Goal: Task Accomplishment & Management: Use online tool/utility

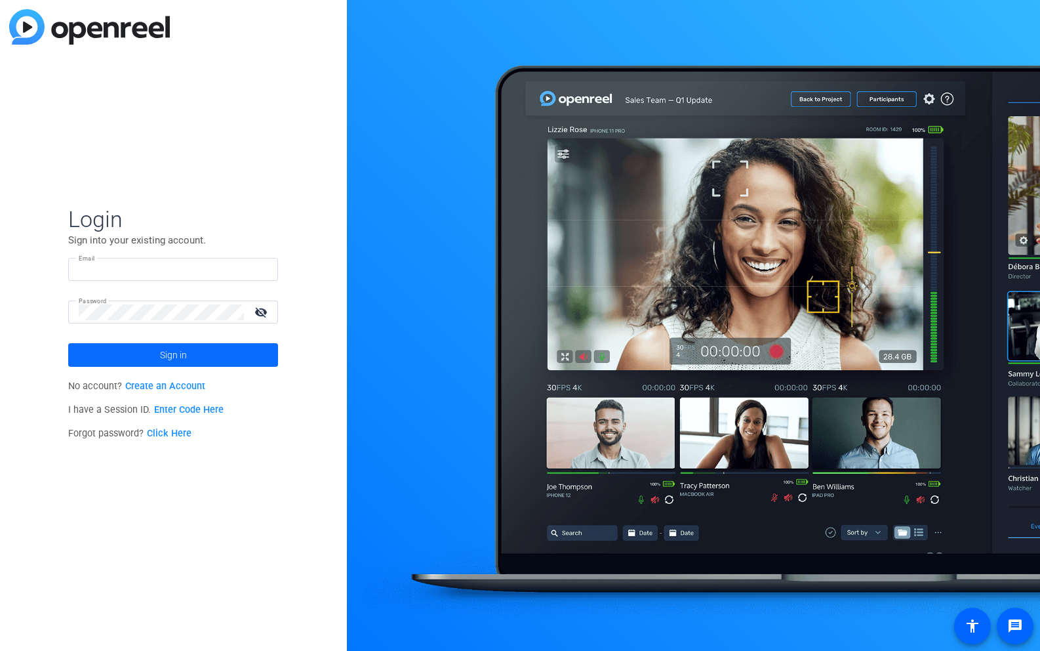
type input "[EMAIL_ADDRESS][DOMAIN_NAME]"
click at [182, 355] on span "Sign in" at bounding box center [173, 354] width 27 height 33
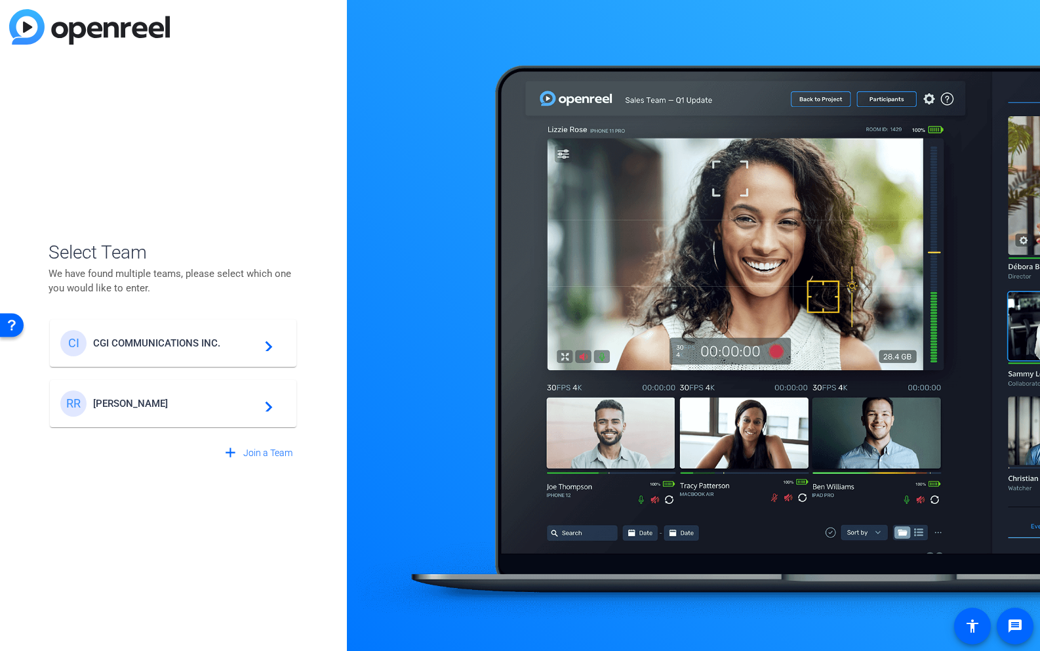
click at [144, 346] on span "CGI COMMUNICATIONS INC." at bounding box center [175, 343] width 164 height 12
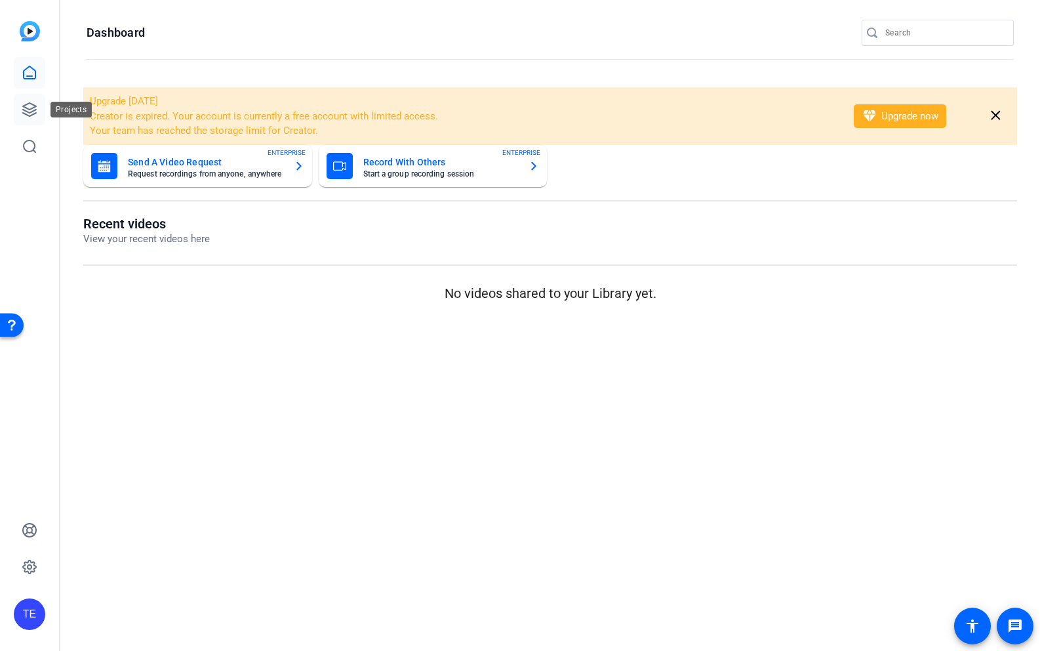
click at [30, 109] on icon at bounding box center [29, 109] width 13 height 13
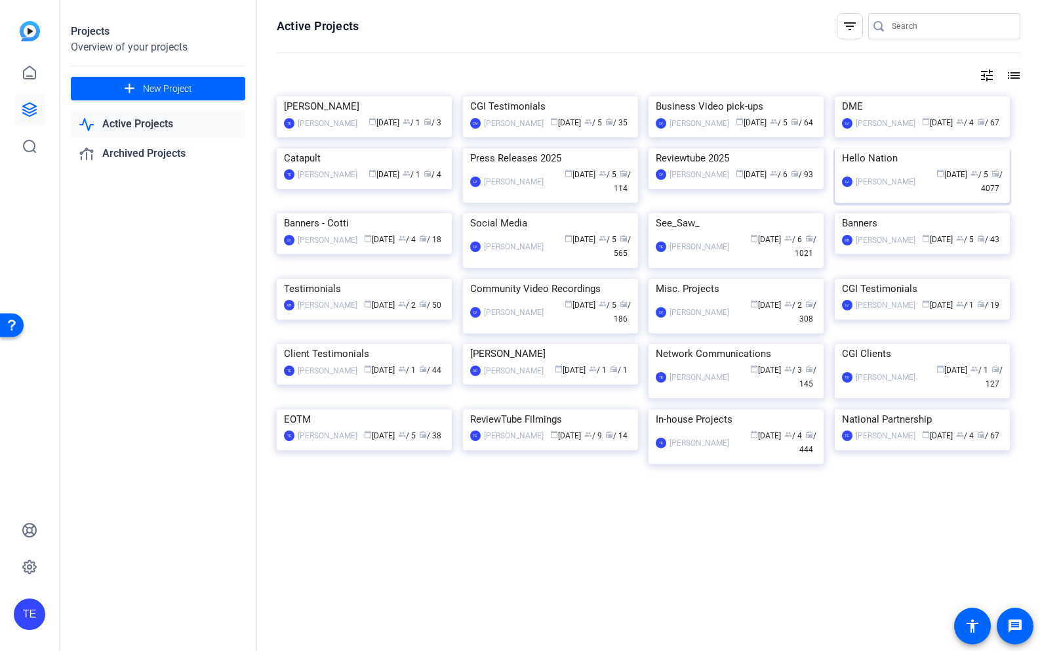
click at [901, 148] on img at bounding box center [922, 148] width 175 height 0
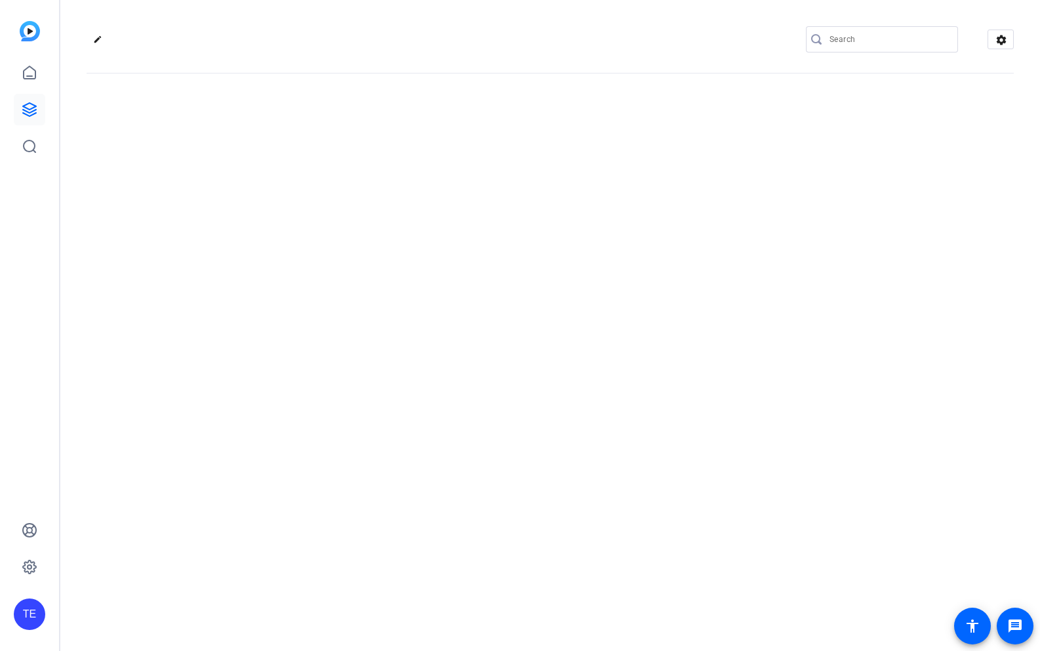
click at [149, 119] on div "edit settings" at bounding box center [550, 325] width 980 height 651
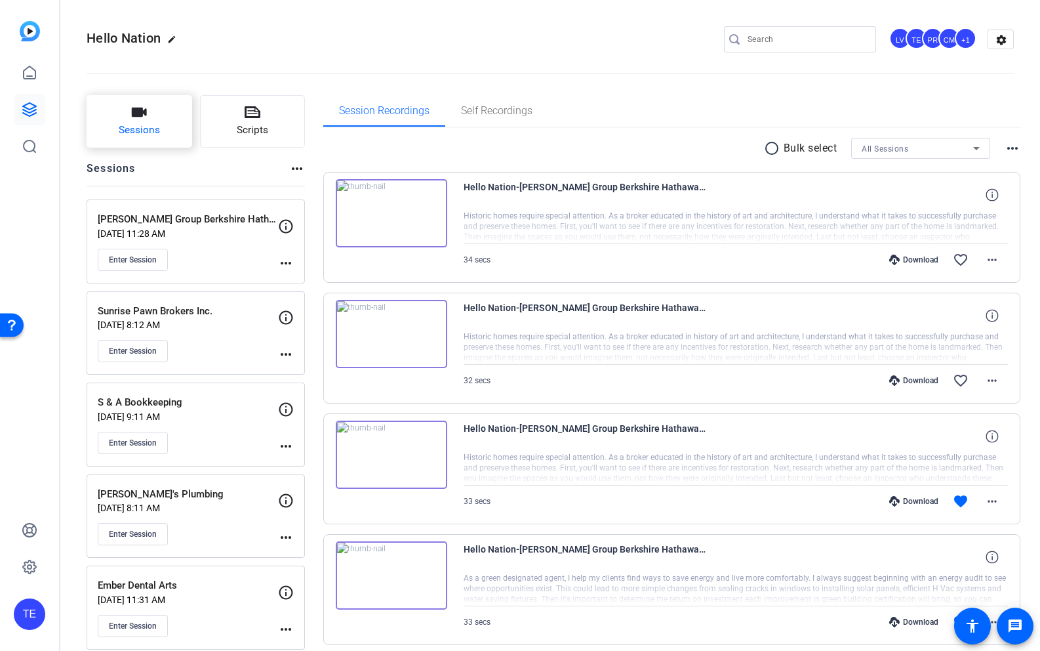
click at [147, 129] on span "Sessions" at bounding box center [139, 130] width 41 height 15
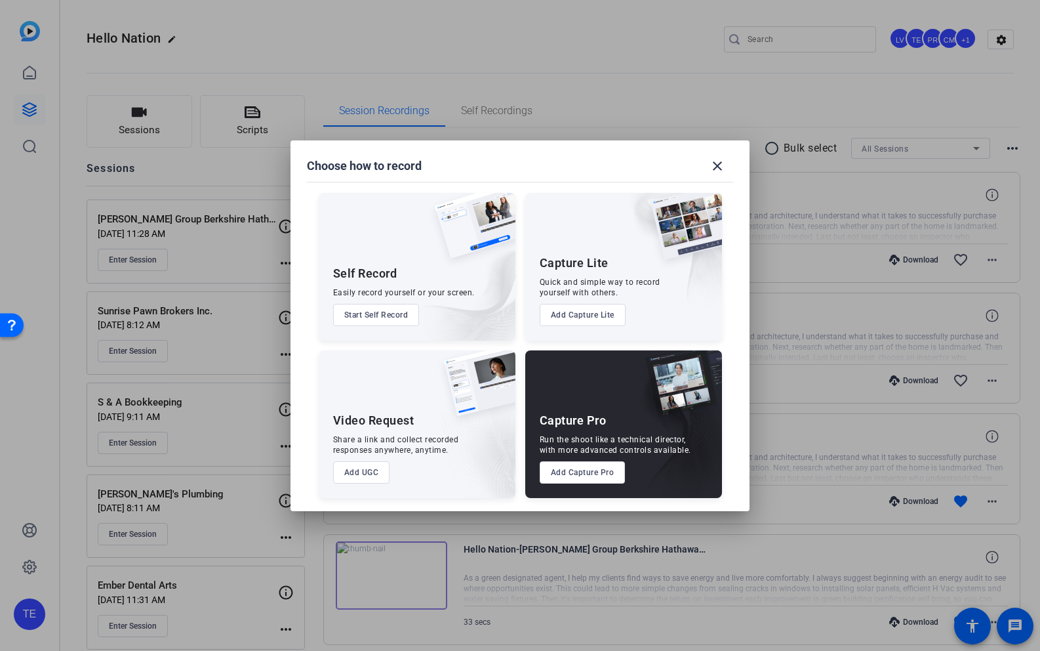
click at [579, 474] on button "Add Capture Pro" at bounding box center [583, 472] width 86 height 22
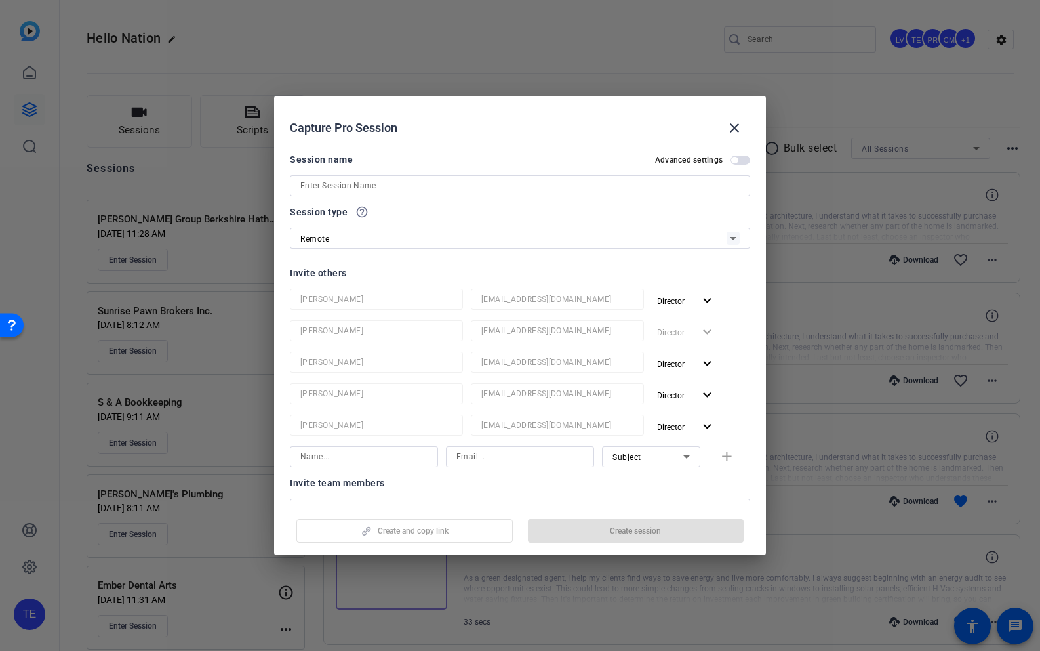
click at [331, 180] on input at bounding box center [520, 186] width 440 height 16
paste input "Ocean Pediatric Dental Associates"
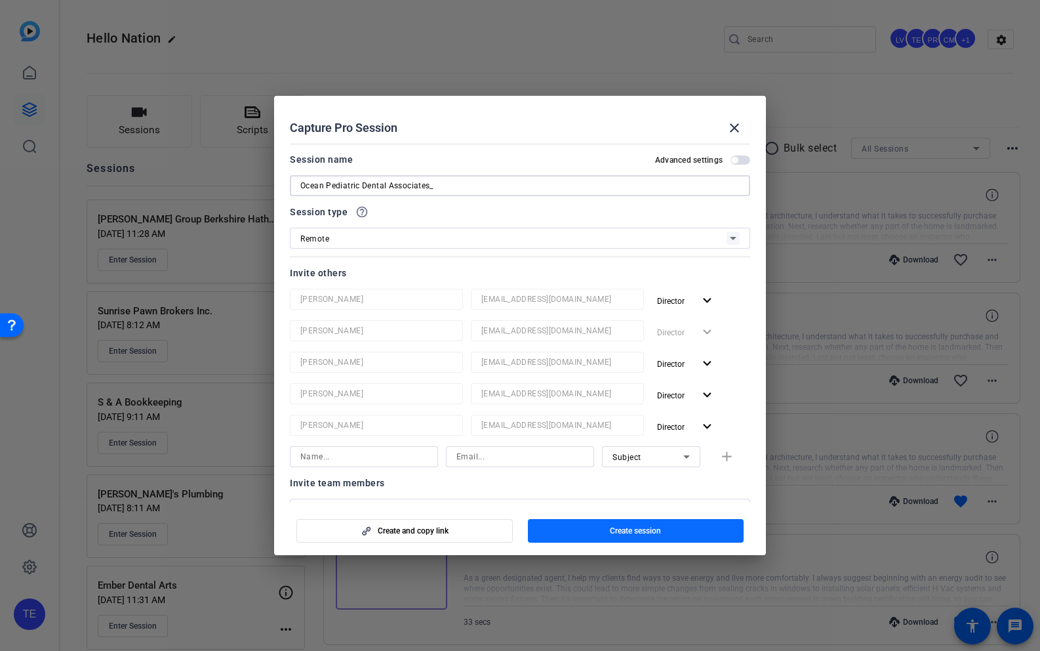
type input "Ocean Pediatric Dental Associates_"
click at [582, 529] on span "button" at bounding box center [636, 530] width 216 height 31
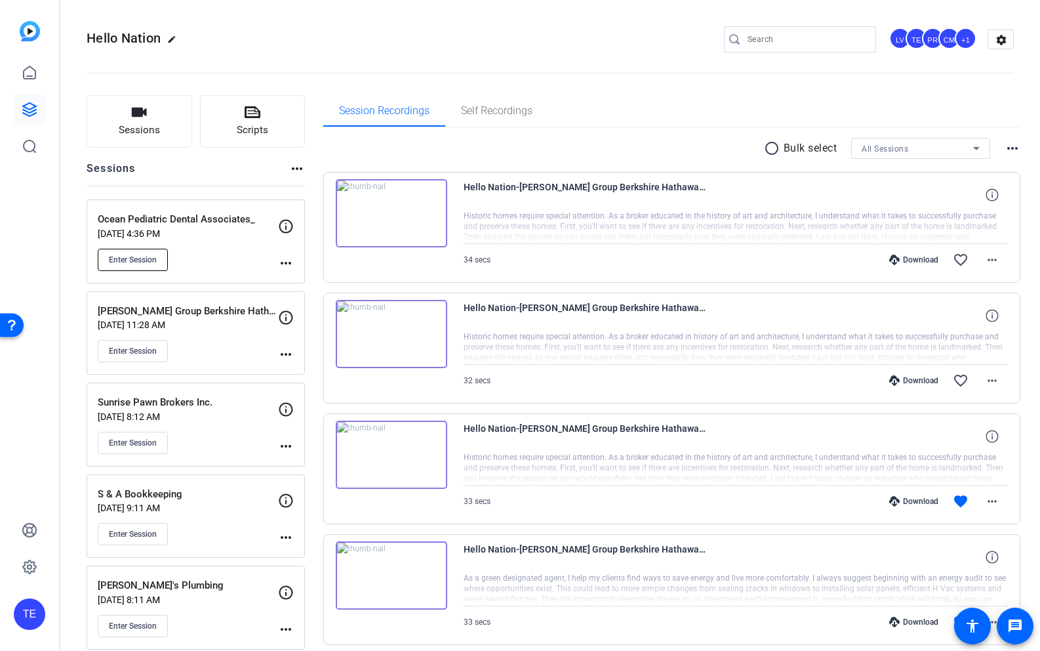
click at [146, 261] on span "Enter Session" at bounding box center [133, 260] width 48 height 10
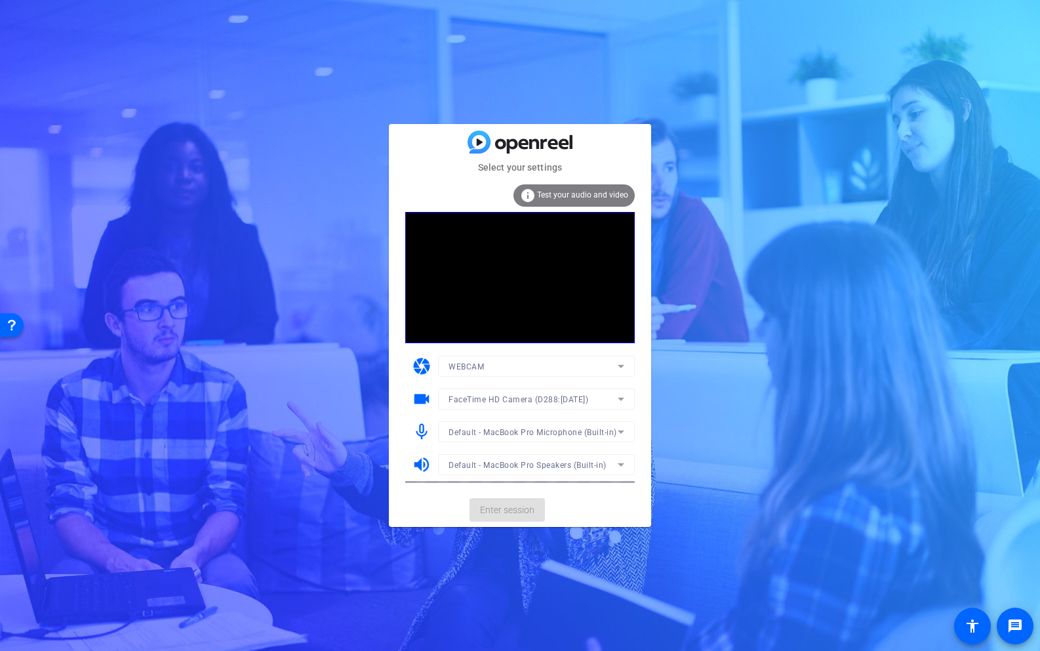
click at [499, 512] on mat-card-actions "Enter session" at bounding box center [520, 510] width 262 height 34
click at [516, 510] on span "Enter session" at bounding box center [507, 510] width 54 height 14
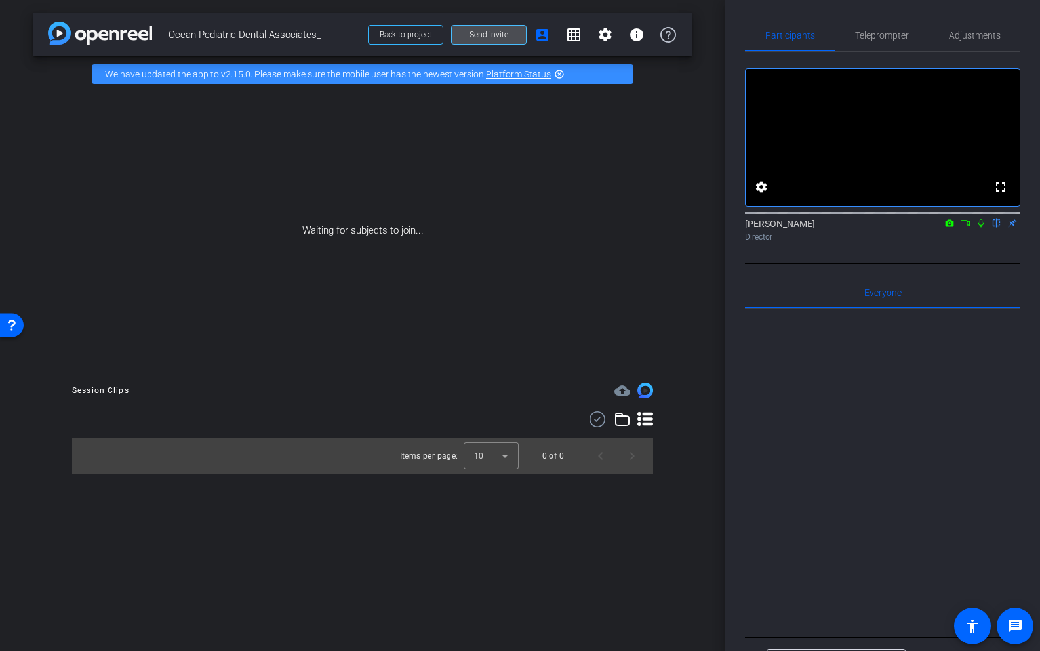
click at [492, 27] on span at bounding box center [489, 34] width 74 height 31
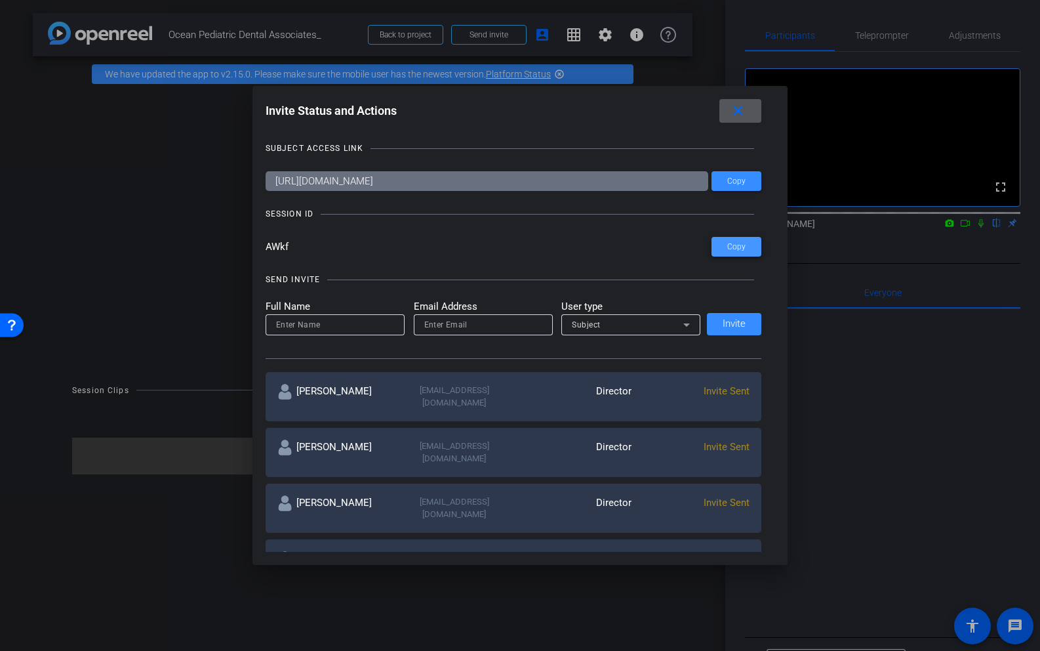
click at [733, 241] on span at bounding box center [737, 246] width 50 height 31
